Goal: Subscribe to service/newsletter

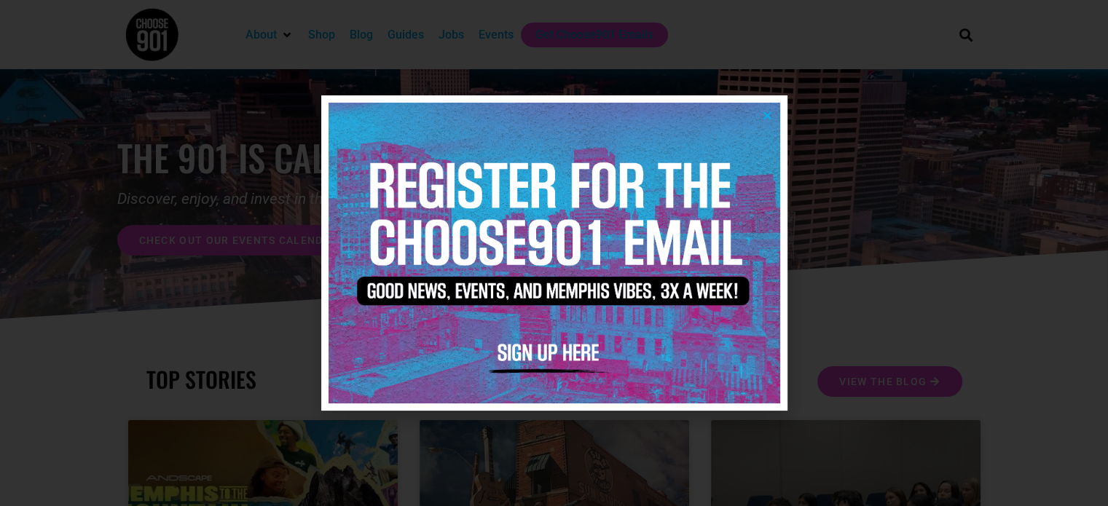
click at [551, 353] on img at bounding box center [554, 253] width 452 height 301
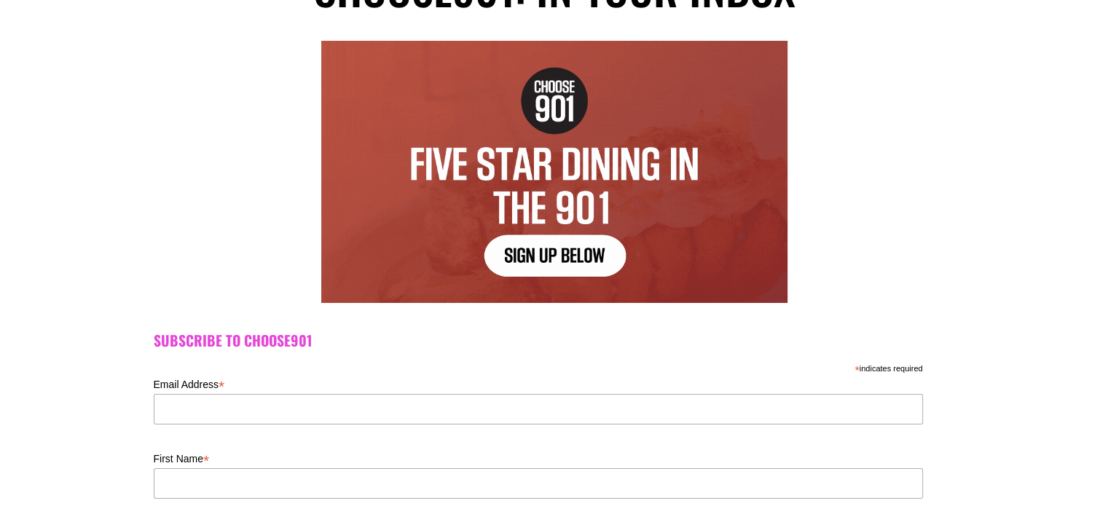
scroll to position [114, 0]
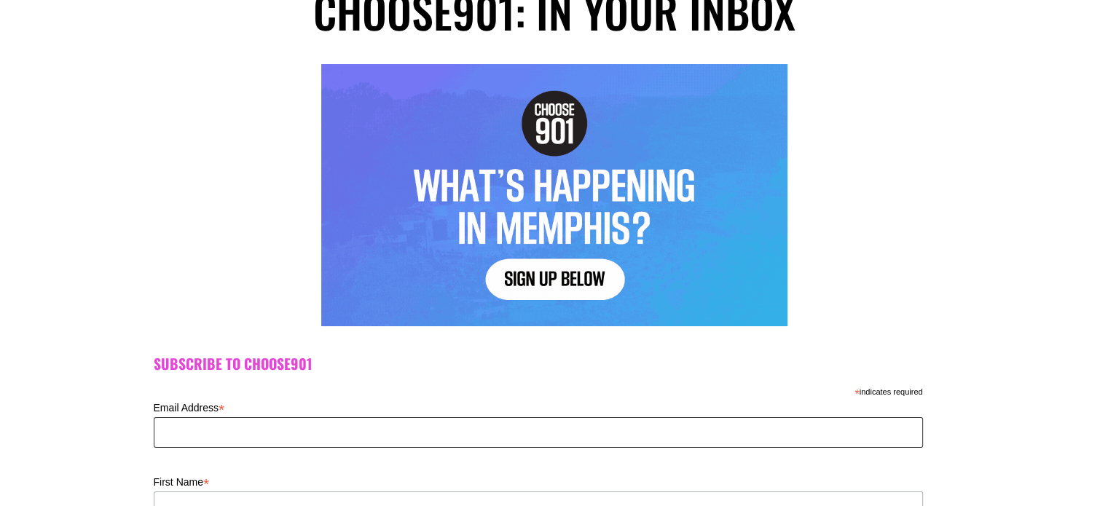
click at [311, 430] on input "Email Address *" at bounding box center [538, 432] width 769 height 31
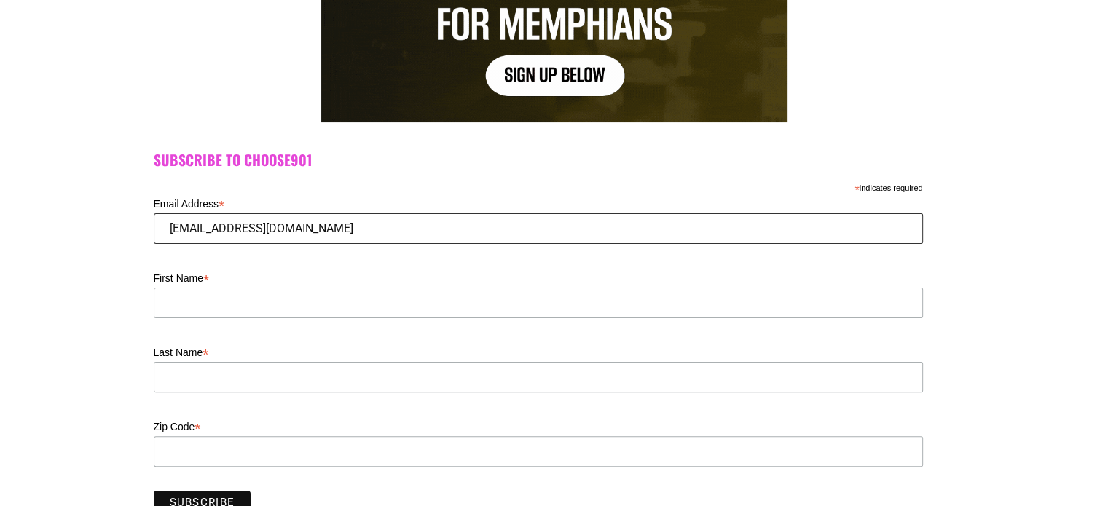
scroll to position [320, 0]
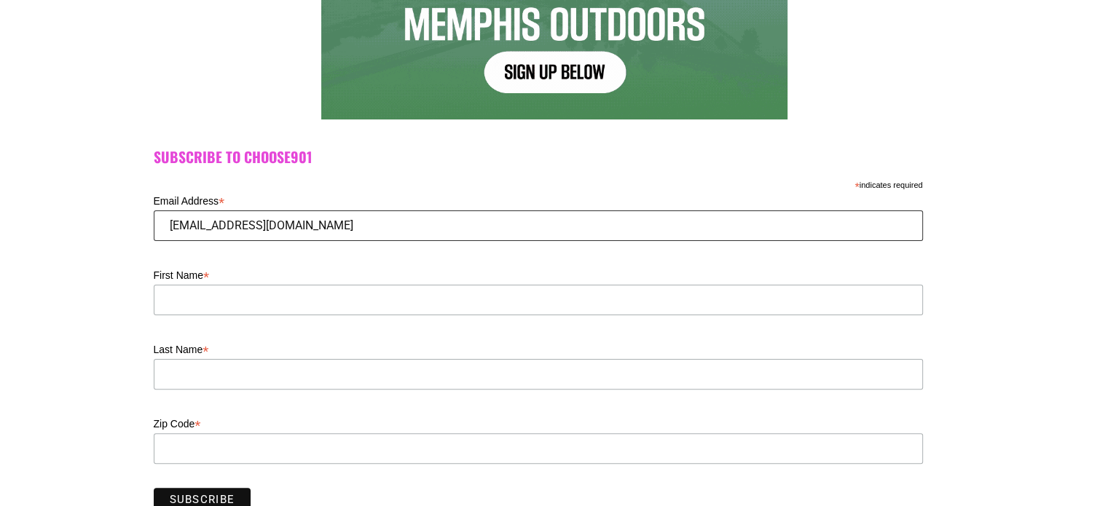
type input "[EMAIL_ADDRESS][DOMAIN_NAME]"
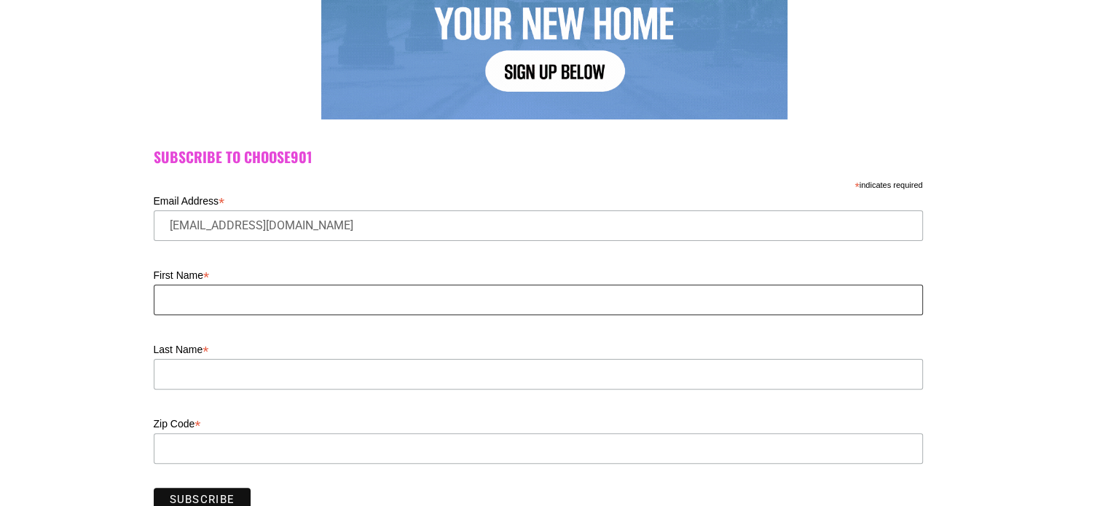
click at [207, 302] on input "First Name *" at bounding box center [538, 300] width 769 height 31
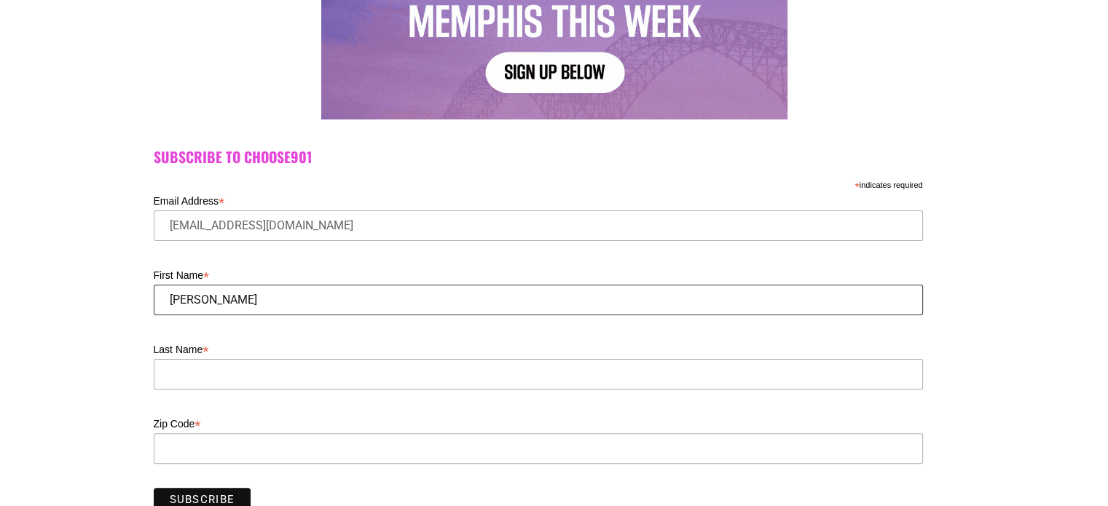
type input "[PERSON_NAME]"
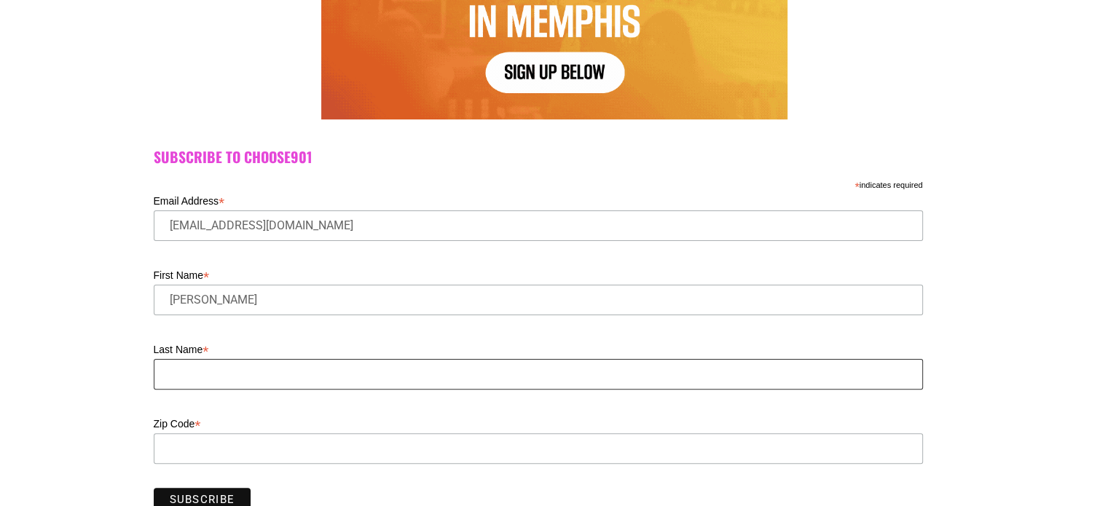
click at [201, 368] on input "Last Name *" at bounding box center [538, 374] width 769 height 31
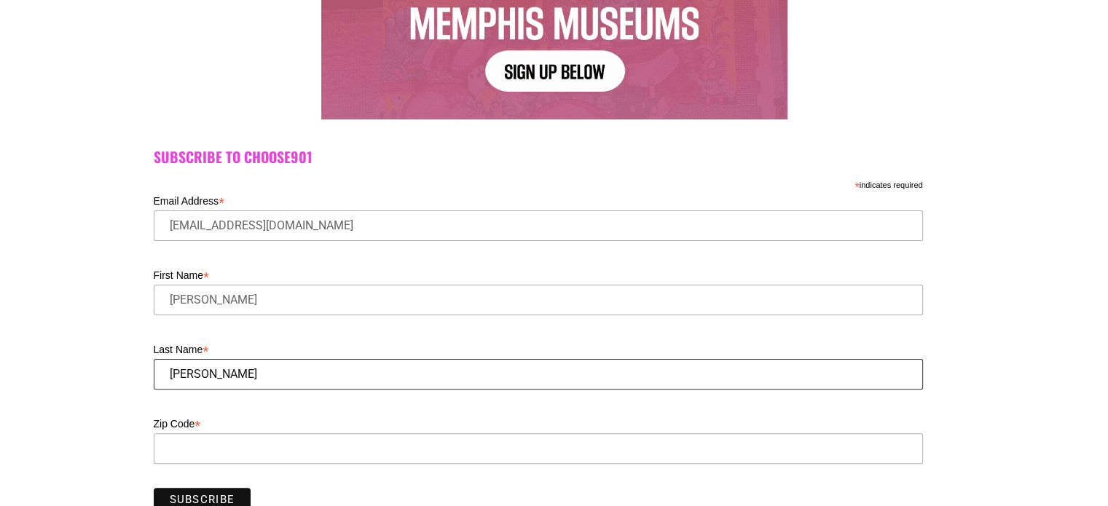
type input "[PERSON_NAME]"
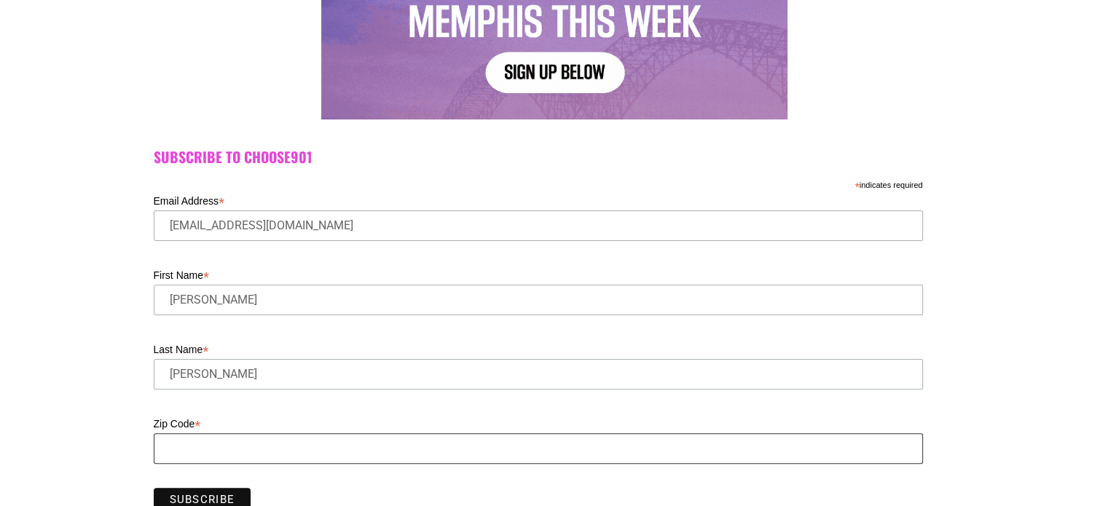
click at [197, 449] on input "Zip Code *" at bounding box center [538, 448] width 769 height 31
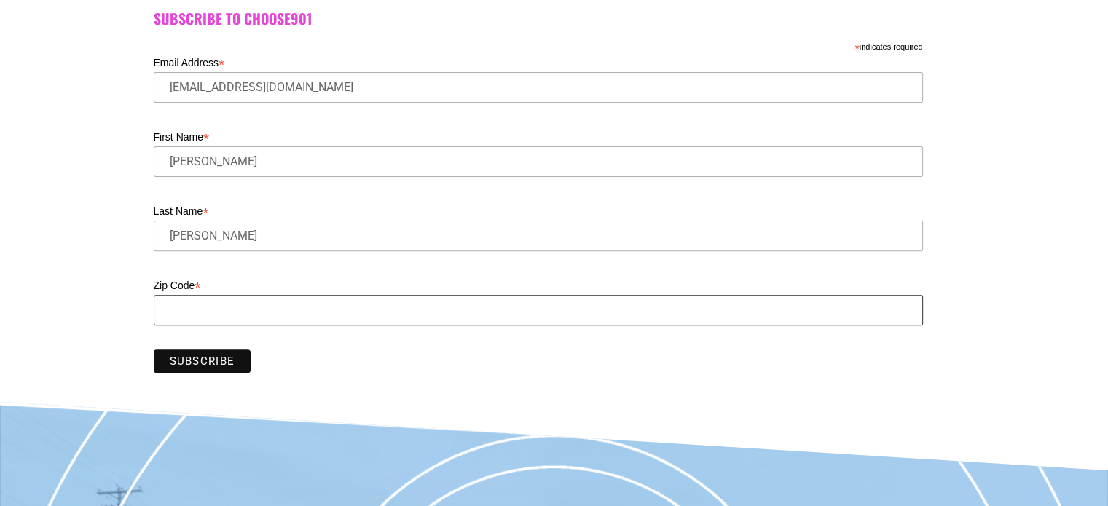
scroll to position [465, 0]
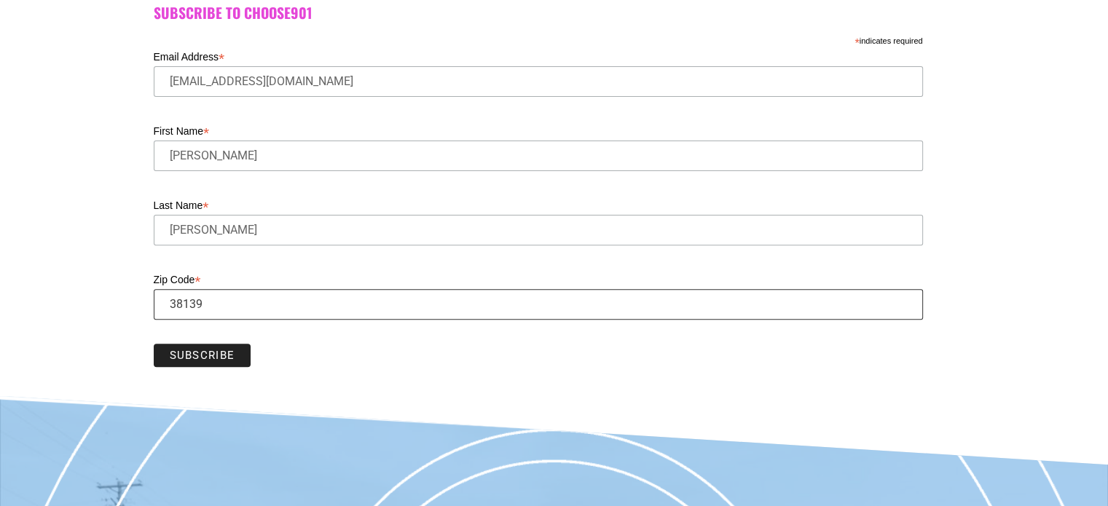
type input "38139"
click at [210, 358] on input "Subscribe" at bounding box center [203, 355] width 98 height 23
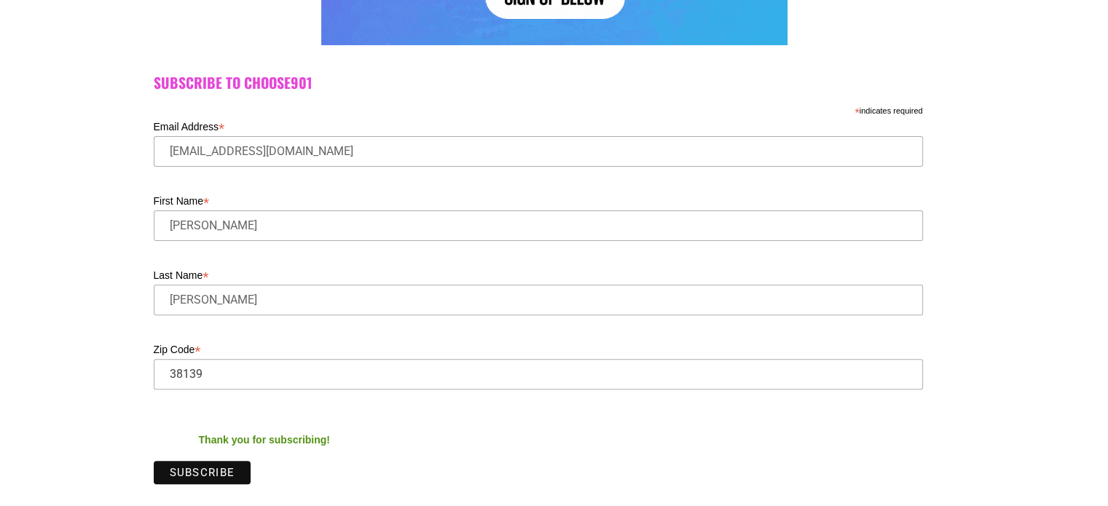
scroll to position [0, 0]
